Goal: Information Seeking & Learning: Learn about a topic

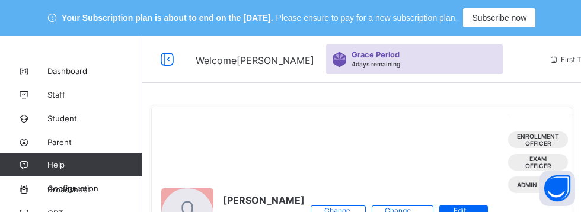
scroll to position [247, 0]
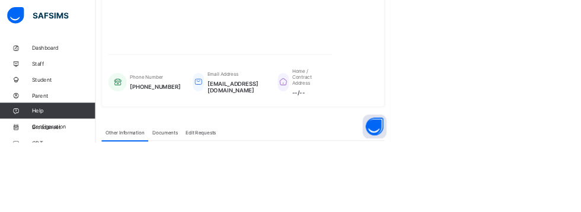
click at [46, 121] on icon at bounding box center [23, 118] width 47 height 9
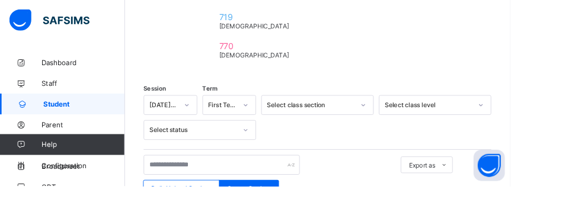
click at [69, 168] on span "Classes" at bounding box center [94, 165] width 95 height 9
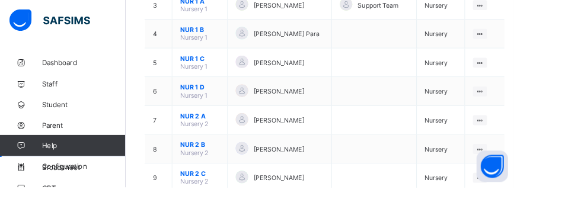
scroll to position [293, 0]
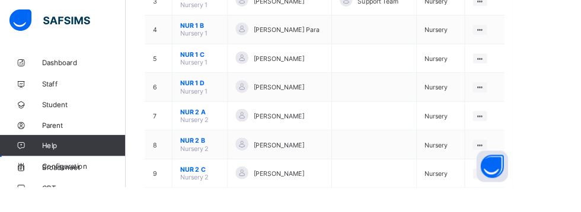
click at [0, 0] on ul "View Class Assign form Teacher" at bounding box center [0, 0] width 0 height 0
click at [0, 0] on div "View Class" at bounding box center [0, 0] width 0 height 0
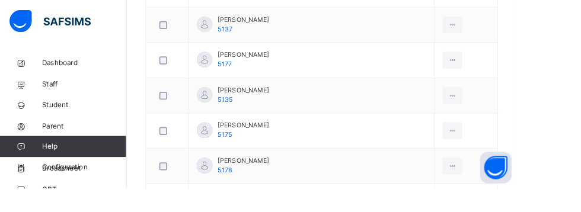
scroll to position [499, 0]
click at [264, 181] on span "[PERSON_NAME]" at bounding box center [273, 180] width 57 height 11
click at [286, 181] on span "[PERSON_NAME]" at bounding box center [273, 180] width 57 height 11
click at [511, 185] on div at bounding box center [508, 186] width 22 height 19
click at [0, 0] on div "View Profile" at bounding box center [0, 0] width 0 height 0
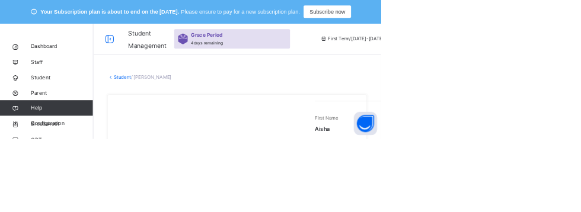
click at [71, 166] on span "Classes" at bounding box center [94, 166] width 95 height 12
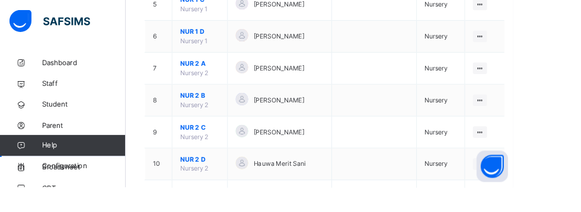
scroll to position [373, 0]
click at [537, 78] on div at bounding box center [543, 77] width 16 height 13
click at [0, 0] on div "View Class" at bounding box center [0, 0] width 0 height 0
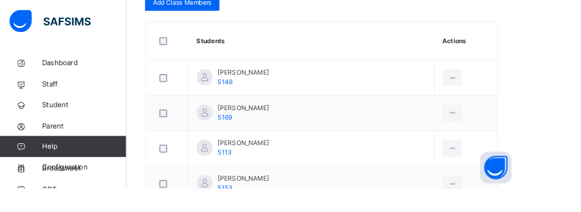
scroll to position [400, 0]
click at [509, 126] on div at bounding box center [508, 126] width 22 height 19
click at [0, 0] on div "View Profile" at bounding box center [0, 0] width 0 height 0
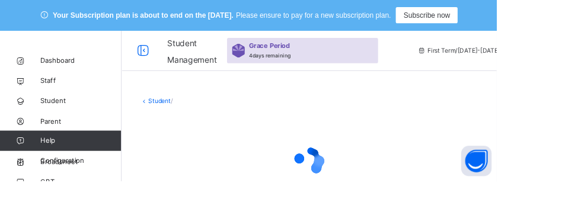
click at [164, 114] on icon at bounding box center [169, 117] width 10 height 9
click at [179, 117] on link "Student" at bounding box center [187, 117] width 26 height 9
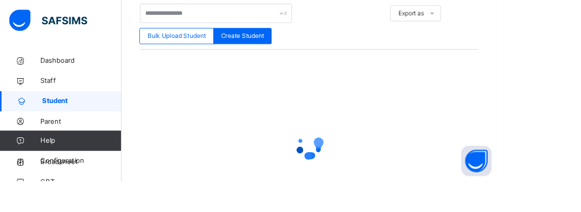
scroll to position [412, 0]
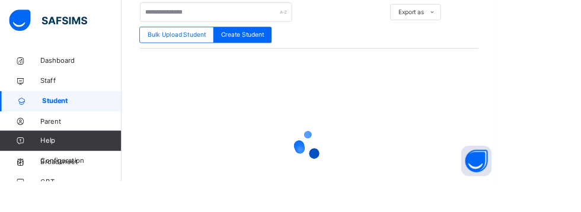
click at [71, 162] on span "Classes" at bounding box center [94, 166] width 95 height 12
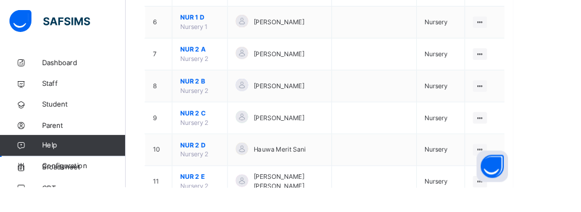
scroll to position [383, 0]
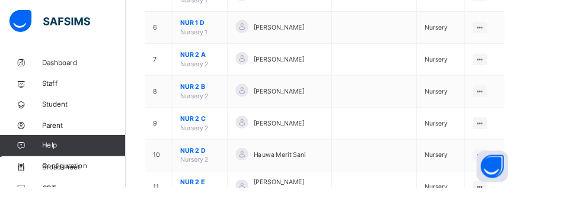
click at [538, 67] on icon at bounding box center [543, 67] width 10 height 9
click at [0, 0] on div "View Class" at bounding box center [0, 0] width 0 height 0
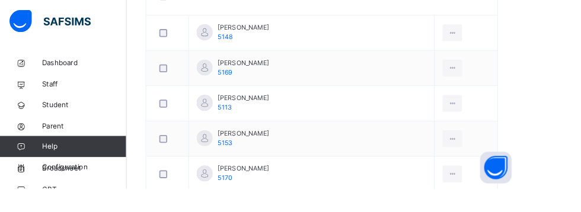
scroll to position [454, 0]
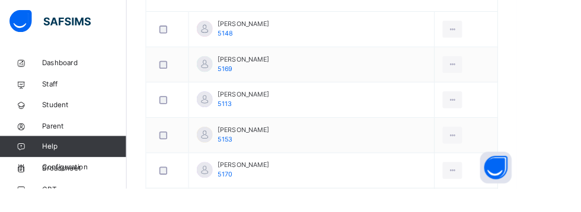
click at [503, 72] on icon at bounding box center [508, 72] width 10 height 11
click at [0, 0] on div "View Profile" at bounding box center [0, 0] width 0 height 0
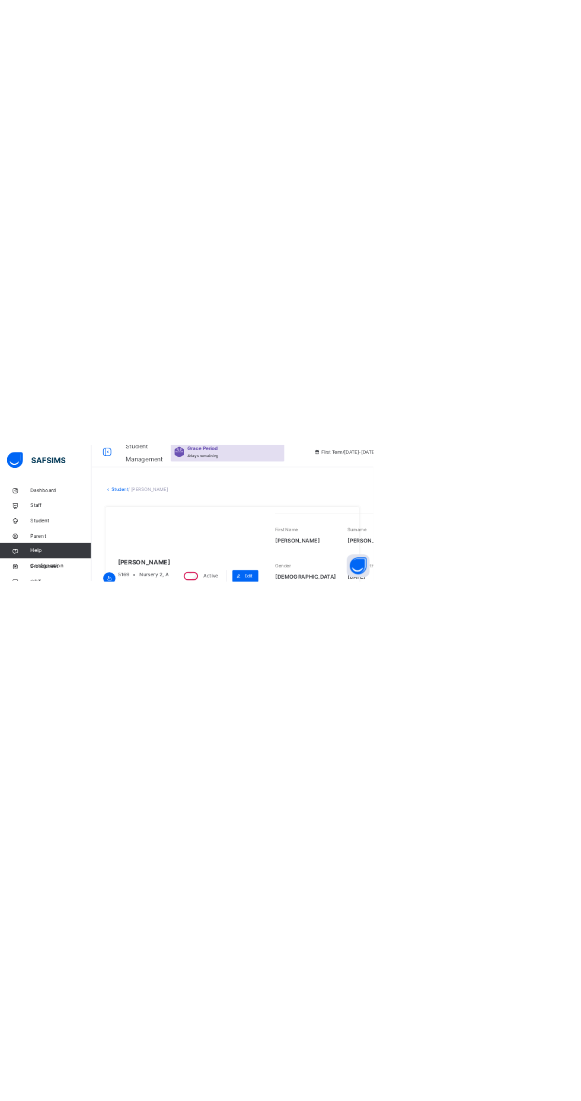
scroll to position [0, 25]
